Goal: Transaction & Acquisition: Purchase product/service

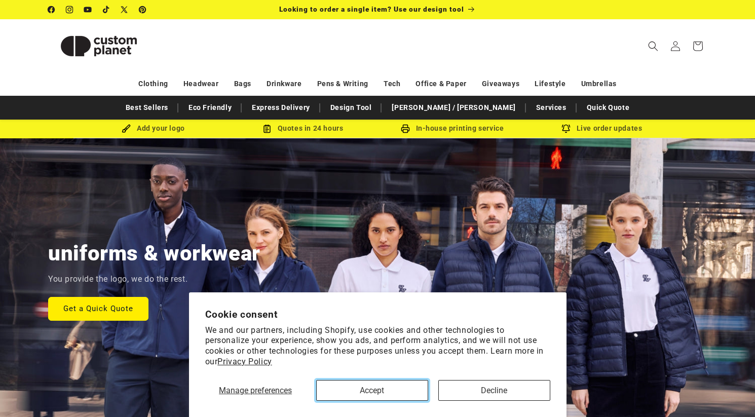
click at [388, 392] on button "Accept" at bounding box center [372, 390] width 112 height 21
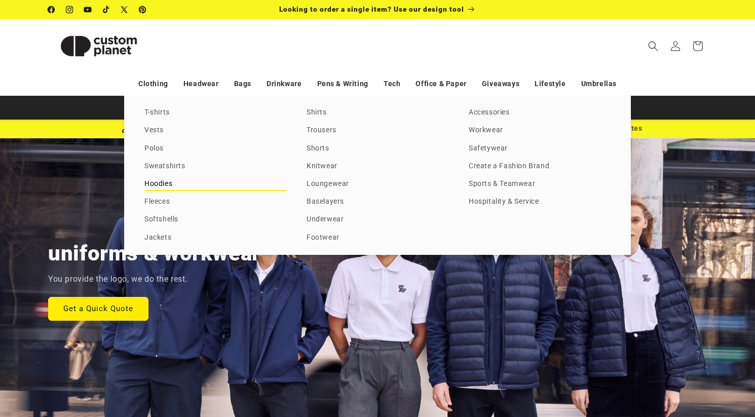
click at [159, 182] on link "Hoodies" at bounding box center [215, 184] width 142 height 14
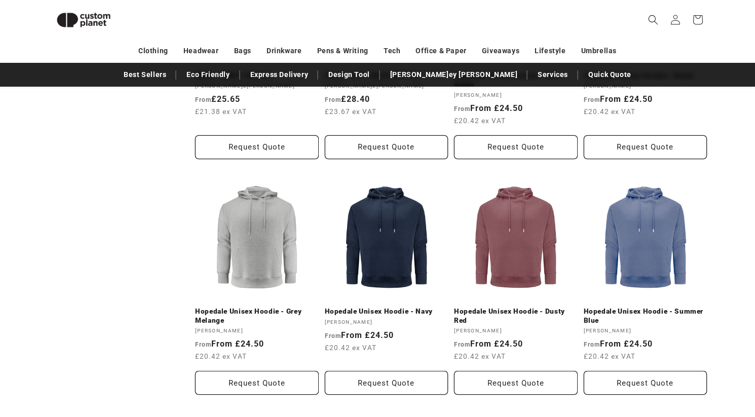
scroll to position [732, 0]
